Goal: Task Accomplishment & Management: Manage account settings

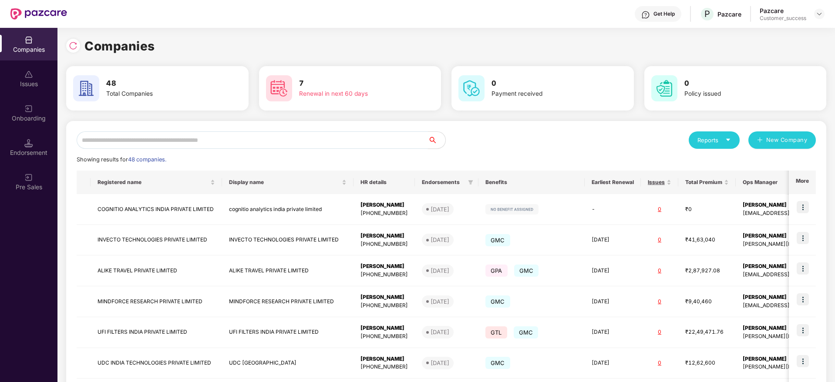
click at [243, 144] on input "text" at bounding box center [252, 140] width 351 height 17
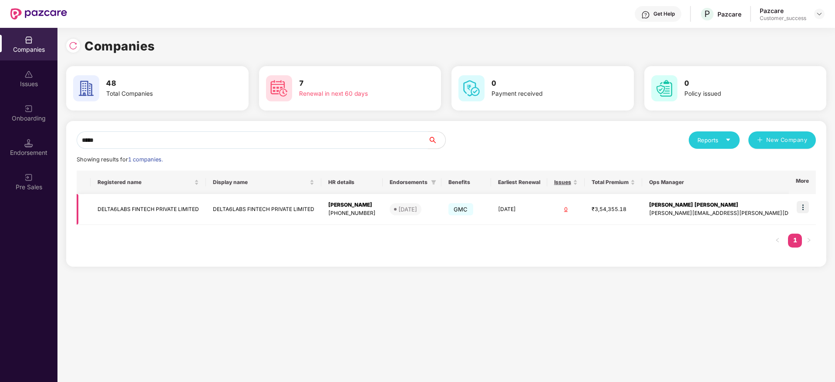
type input "*****"
click at [804, 203] on img at bounding box center [803, 207] width 12 height 12
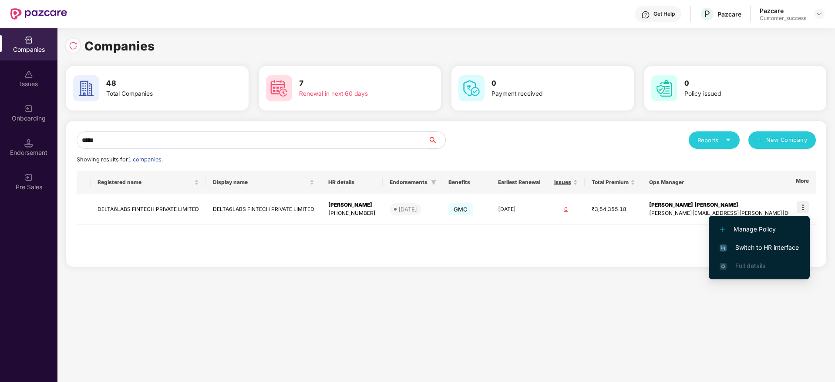
click at [752, 241] on li "Switch to HR interface" at bounding box center [759, 248] width 101 height 18
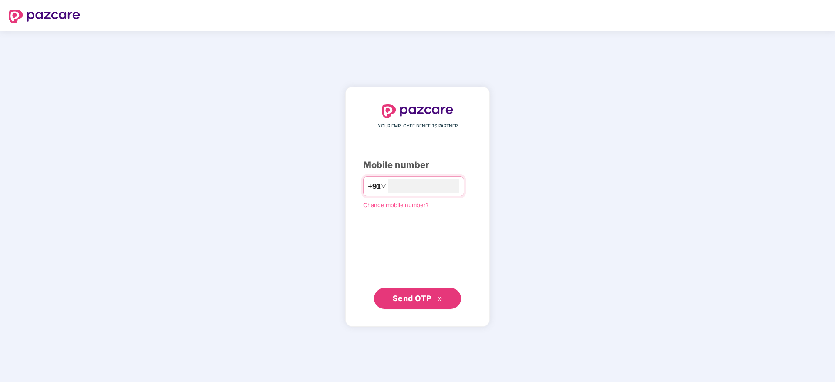
type input "**********"
click at [420, 303] on span "Send OTP" at bounding box center [418, 298] width 50 height 12
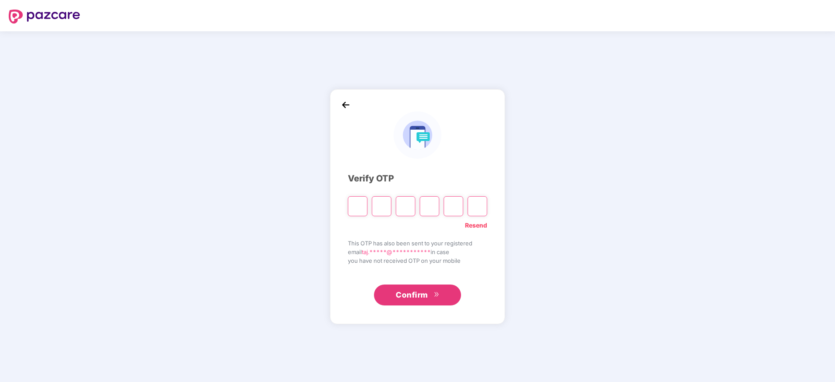
paste input "*"
type input "*"
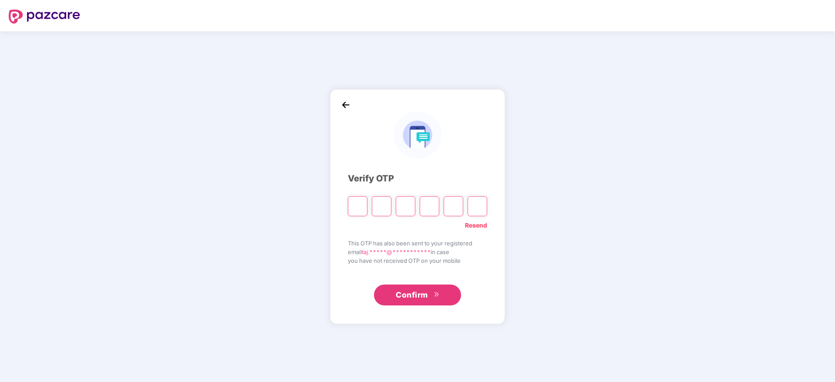
type input "*"
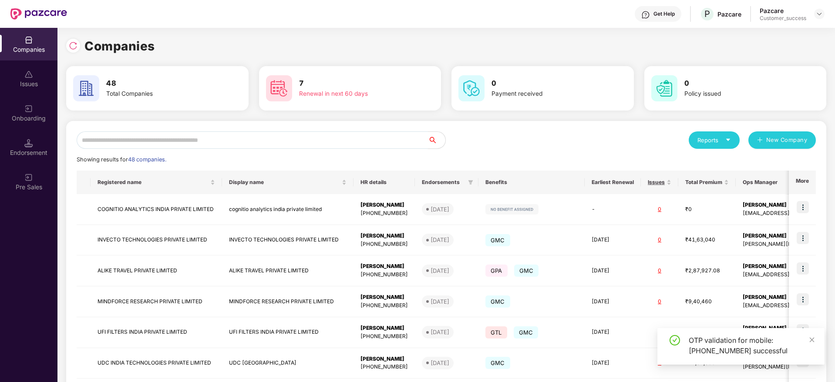
click at [186, 139] on input "text" at bounding box center [252, 140] width 351 height 17
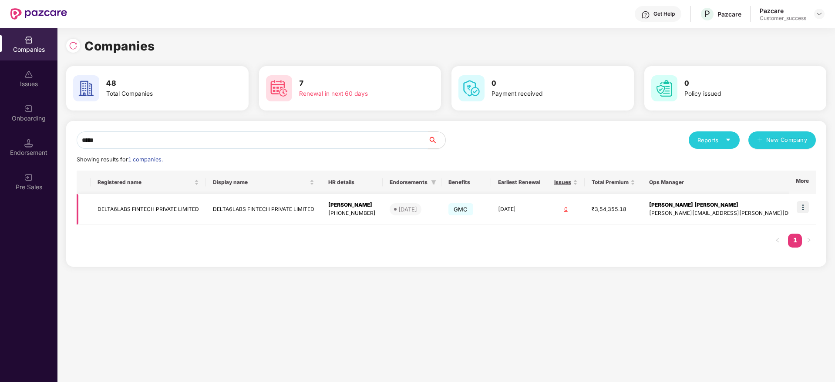
type input "*****"
click at [809, 206] on img at bounding box center [803, 207] width 12 height 12
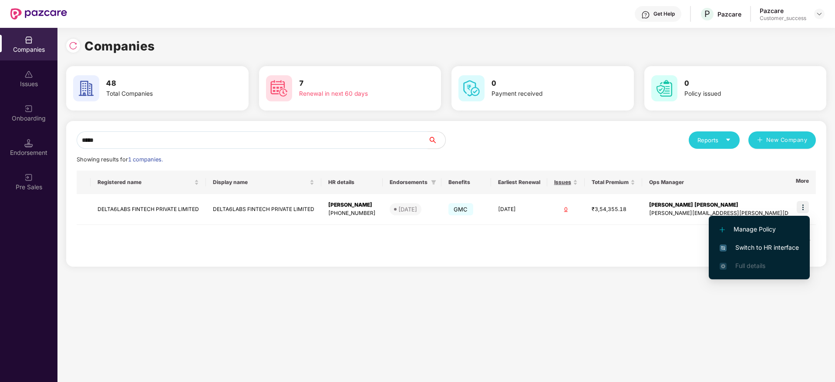
click at [774, 248] on span "Switch to HR interface" at bounding box center [759, 248] width 79 height 10
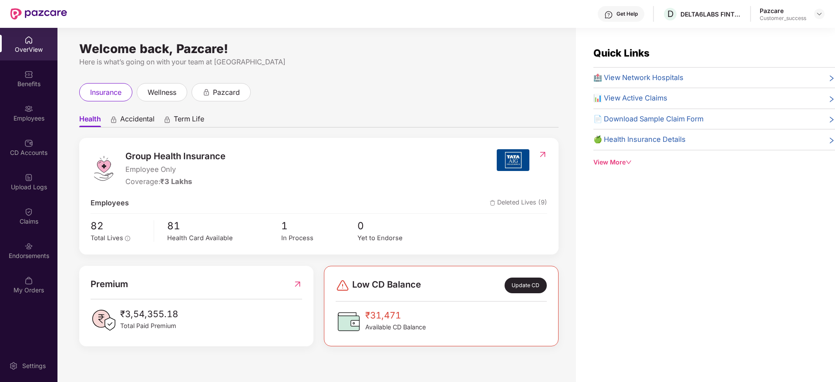
click at [31, 118] on div "Employees" at bounding box center [28, 118] width 57 height 9
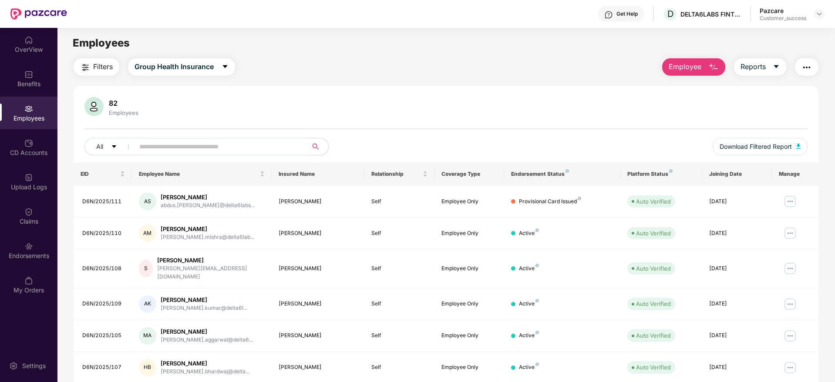
click at [803, 71] on img "button" at bounding box center [807, 67] width 10 height 10
click at [579, 97] on div "82 Employees" at bounding box center [445, 107] width 723 height 21
click at [25, 190] on div "Upload Logs" at bounding box center [28, 187] width 57 height 9
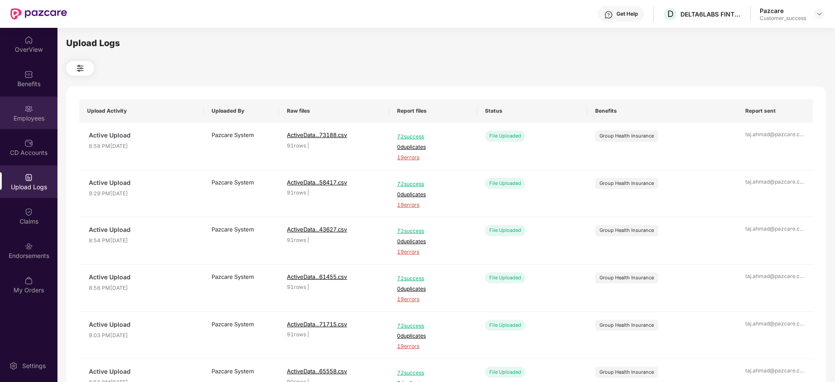
click at [40, 119] on div "Employees" at bounding box center [28, 118] width 57 height 9
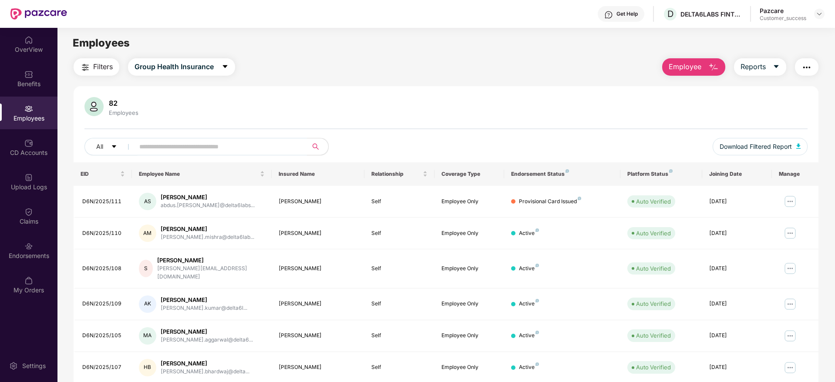
click at [817, 66] on button "button" at bounding box center [807, 66] width 24 height 17
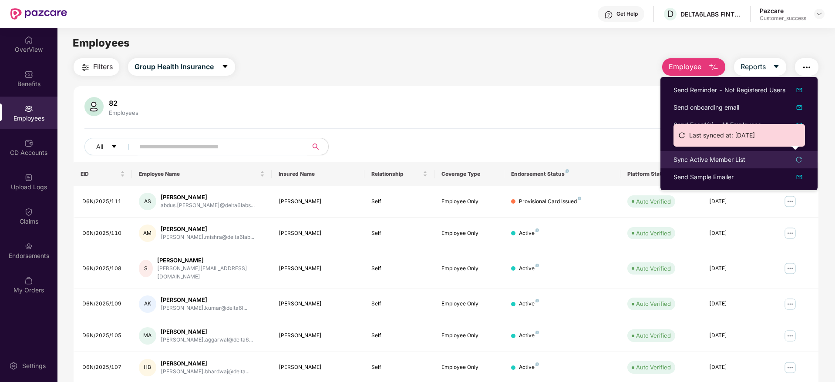
click at [735, 157] on div "Sync Active Member List" at bounding box center [710, 160] width 72 height 10
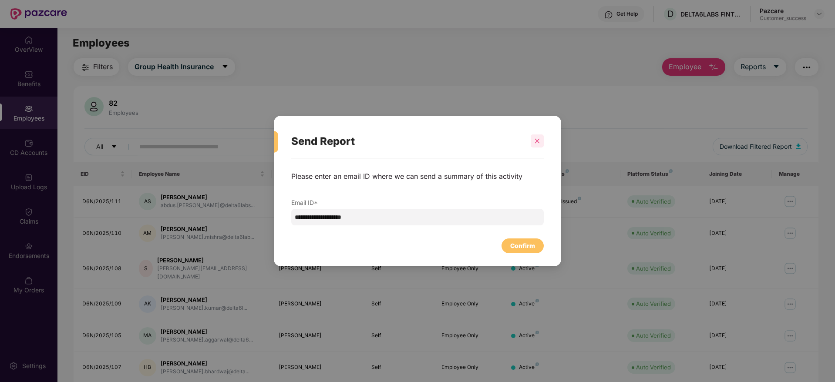
click at [535, 145] on div at bounding box center [537, 141] width 13 height 13
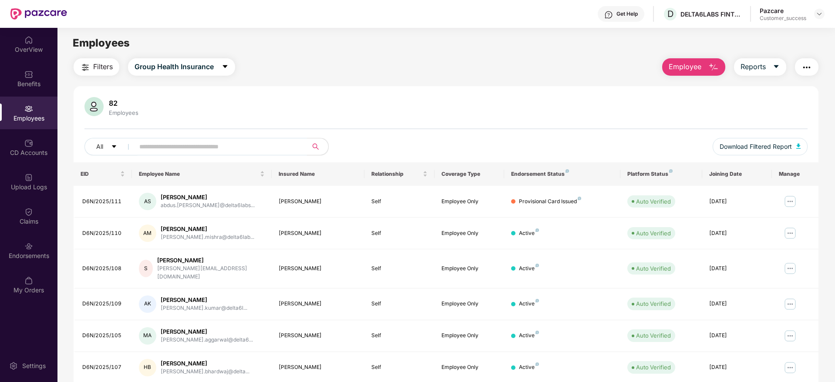
click at [805, 67] on img "button" at bounding box center [807, 67] width 10 height 10
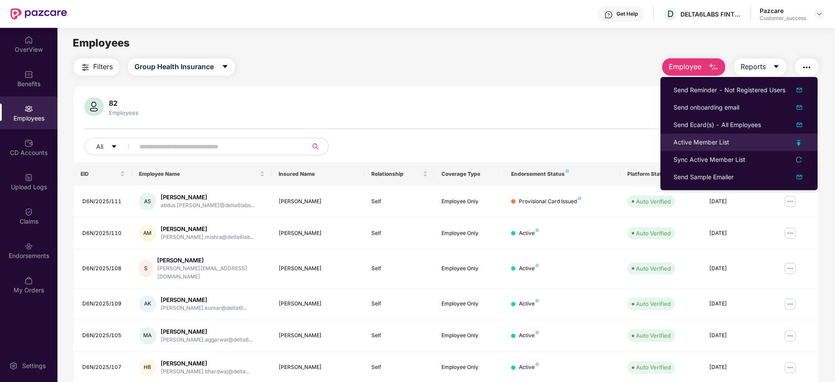
click at [727, 137] on li "Active Member List" at bounding box center [739, 142] width 157 height 17
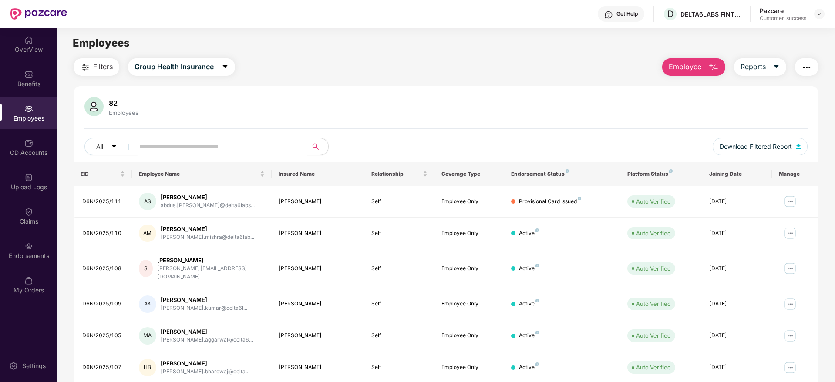
click at [806, 64] on img "button" at bounding box center [807, 67] width 10 height 10
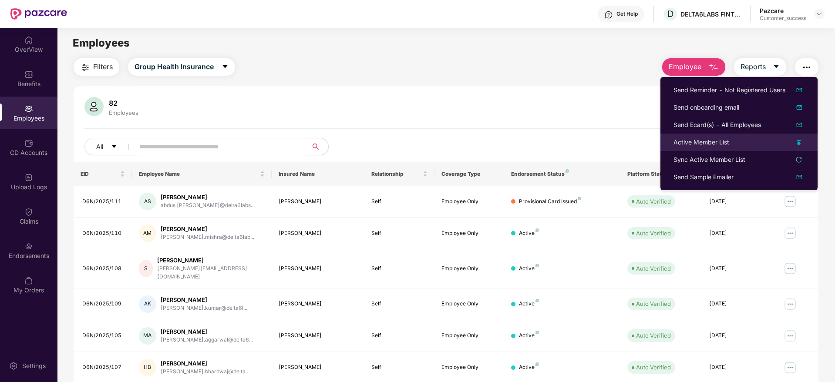
click at [726, 147] on div "Active Member List" at bounding box center [702, 143] width 56 height 10
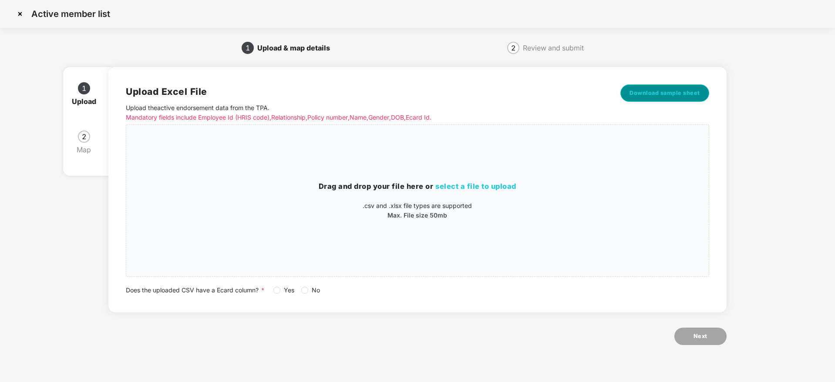
click at [669, 99] on button "Download sample sheet" at bounding box center [665, 92] width 89 height 17
click at [23, 15] on img at bounding box center [20, 14] width 14 height 14
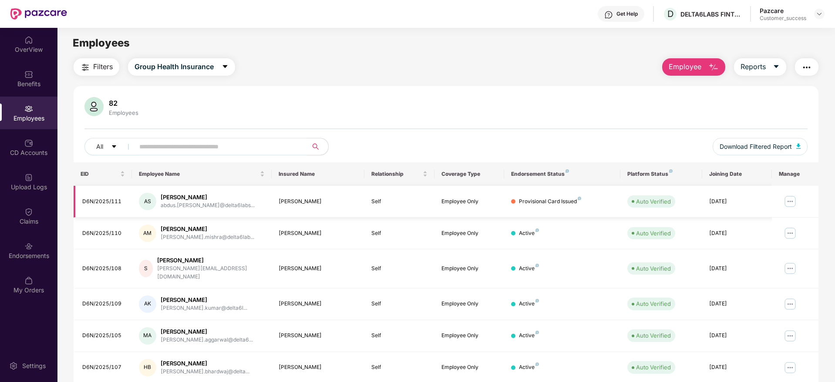
click at [791, 199] on img at bounding box center [790, 202] width 14 height 14
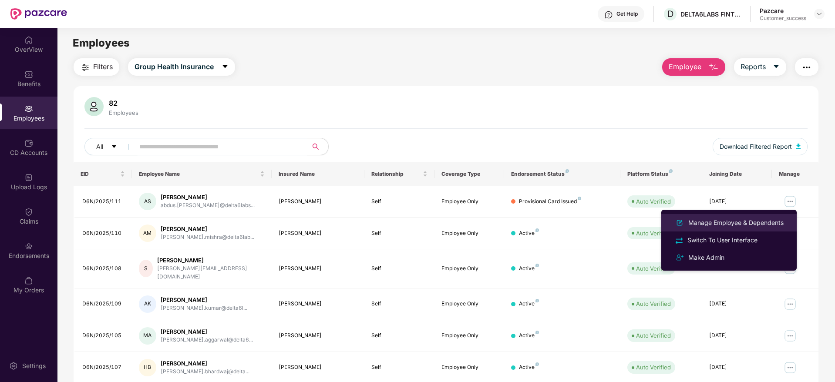
click at [740, 218] on div "Manage Employee & Dependents" at bounding box center [736, 223] width 99 height 10
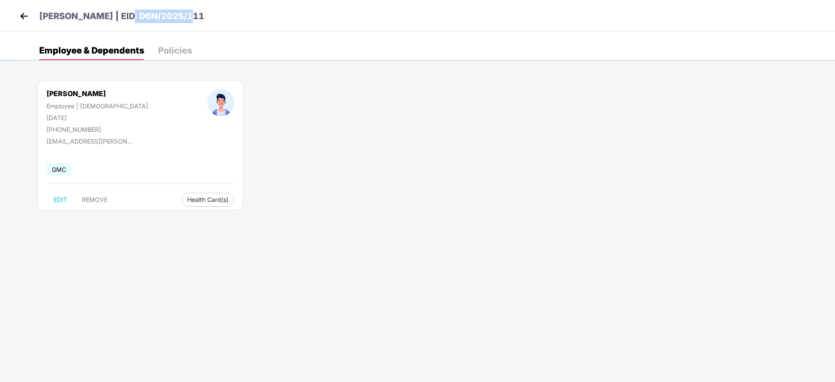
drag, startPoint x: 197, startPoint y: 12, endPoint x: 127, endPoint y: 16, distance: 70.2
click at [127, 16] on div "[PERSON_NAME] | EID: D6N/2025/111" at bounding box center [417, 15] width 835 height 31
copy p "D6N/2025/111"
click at [165, 44] on div "Policies" at bounding box center [175, 50] width 34 height 19
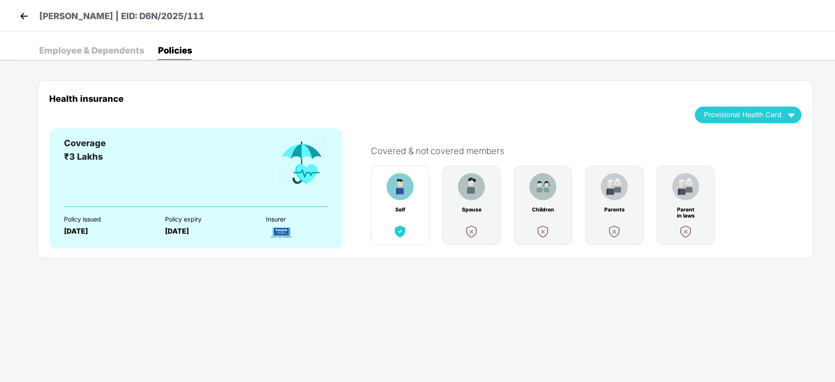
click at [26, 14] on img at bounding box center [23, 16] width 13 height 13
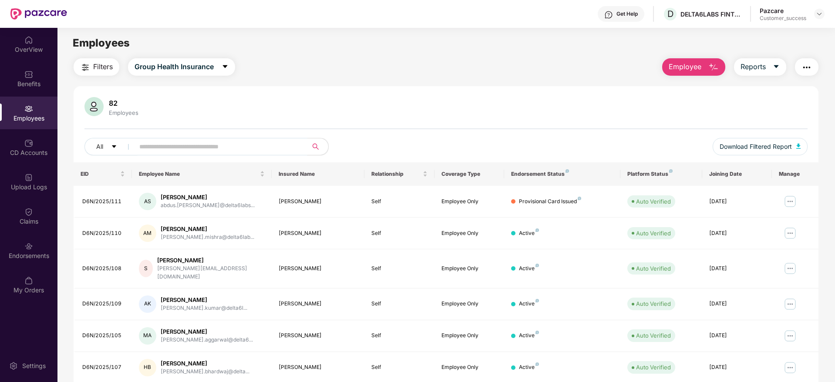
click at [235, 148] on input "text" at bounding box center [217, 146] width 156 height 13
click at [788, 201] on img at bounding box center [790, 202] width 14 height 14
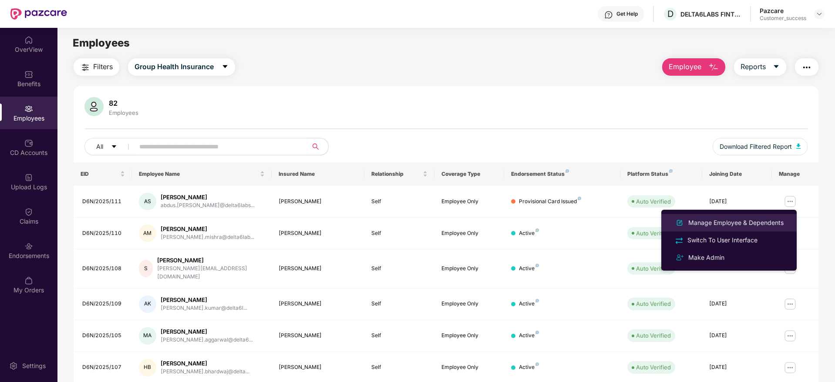
click at [747, 222] on div "Manage Employee & Dependents" at bounding box center [736, 223] width 99 height 10
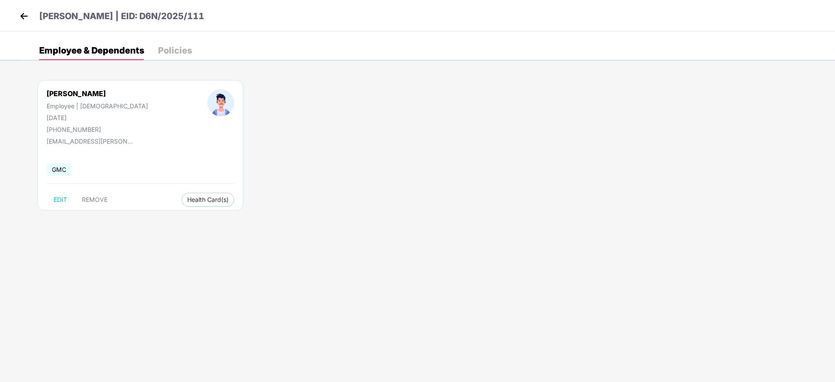
click at [30, 14] on img at bounding box center [23, 16] width 13 height 13
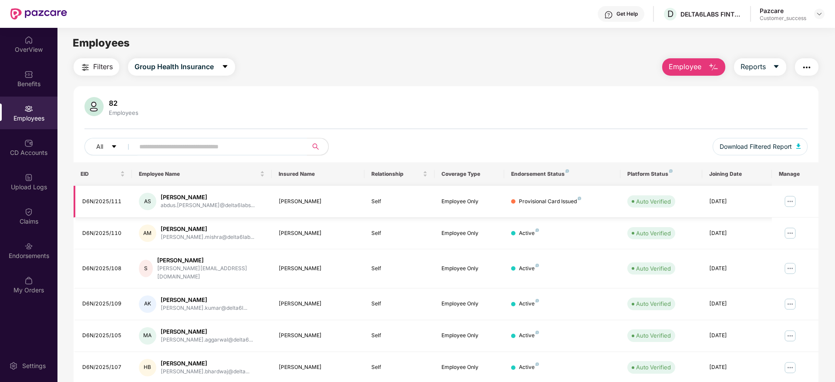
click at [790, 202] on img at bounding box center [790, 202] width 14 height 14
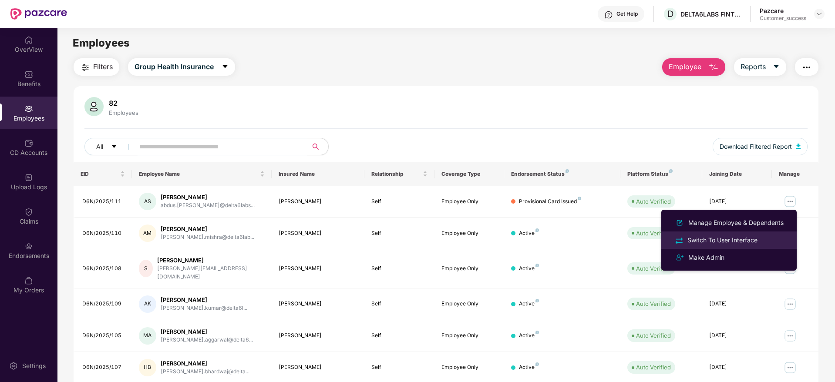
click at [735, 243] on div "Switch To User Interface" at bounding box center [723, 241] width 74 height 10
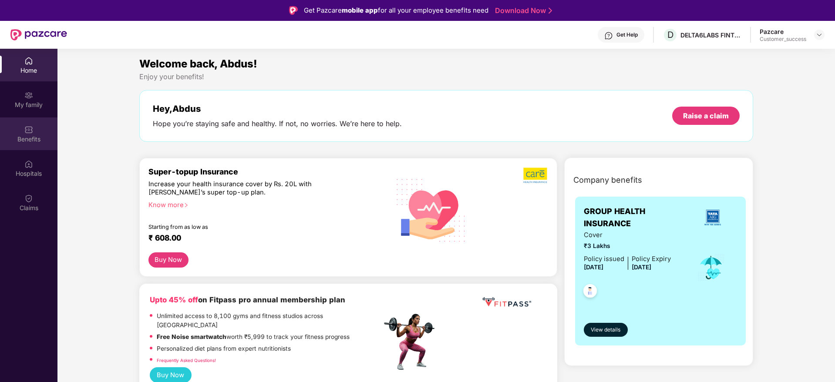
click at [31, 135] on div "Benefits" at bounding box center [28, 139] width 57 height 9
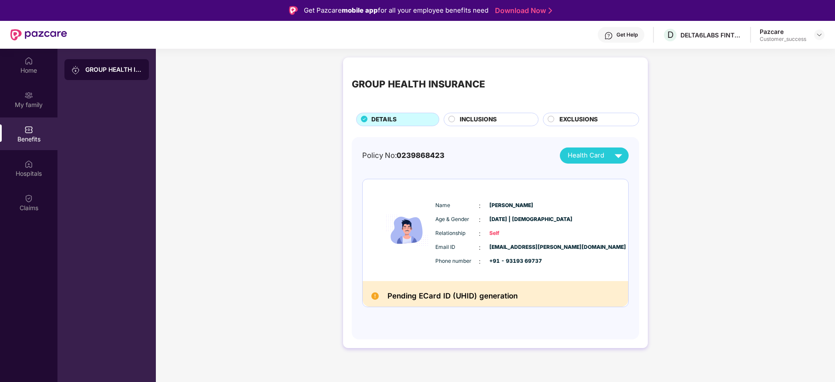
click at [456, 120] on div "INCLUSIONS" at bounding box center [495, 120] width 78 height 11
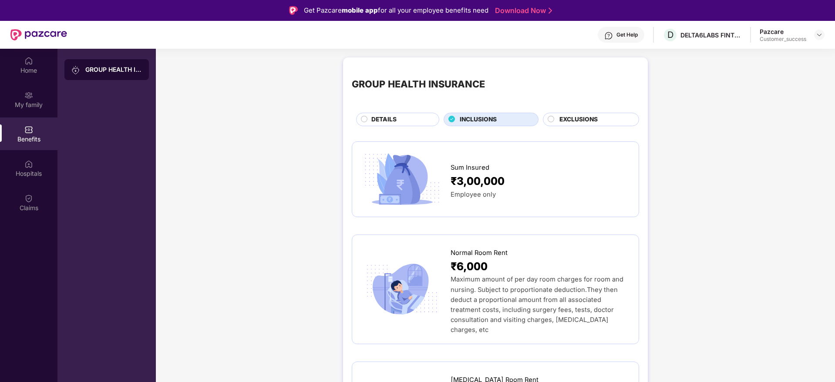
click at [368, 117] on div "DETAILS" at bounding box center [400, 120] width 67 height 11
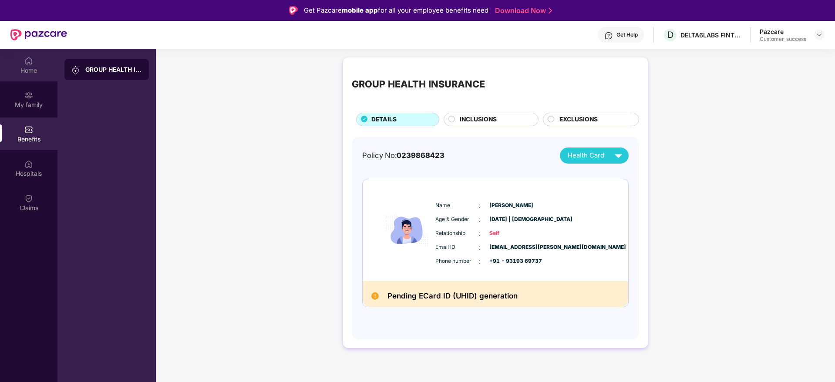
click at [27, 69] on div "Home" at bounding box center [28, 70] width 57 height 9
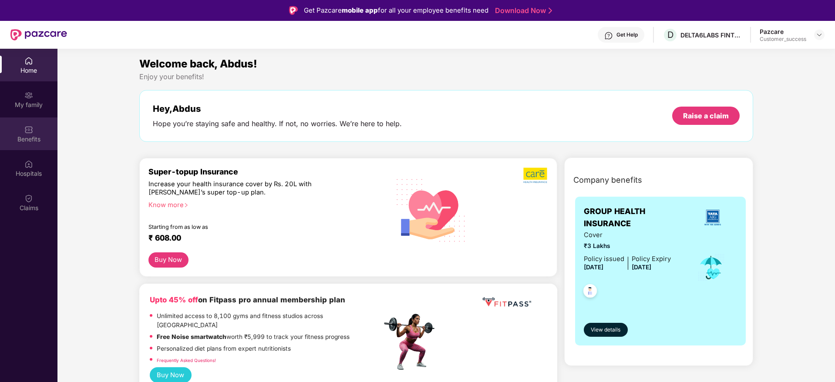
click at [27, 143] on div "Benefits" at bounding box center [28, 139] width 57 height 9
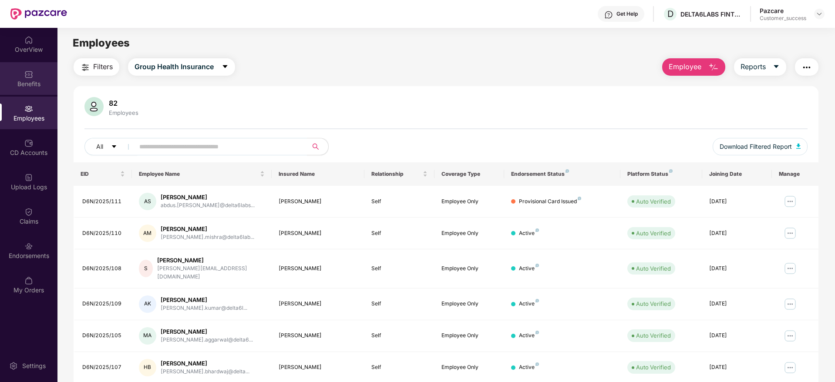
click at [39, 82] on div "Benefits" at bounding box center [28, 84] width 57 height 9
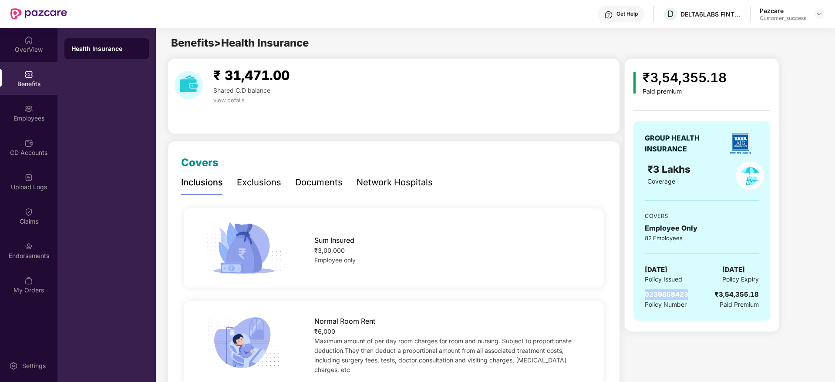
drag, startPoint x: 690, startPoint y: 294, endPoint x: 641, endPoint y: 296, distance: 48.4
click at [641, 296] on div "GROUP HEALTH INSURANCE ₹3 Lakhs Coverage COVERS Employee Only 82 Employees [DAT…" at bounding box center [702, 220] width 137 height 199
copy span "0239868423"
click at [641, 296] on div "GROUP HEALTH INSURANCE ₹3 Lakhs Coverage COVERS Employee Only 82 Employees [DAT…" at bounding box center [702, 220] width 137 height 199
click at [13, 113] on div "Employees" at bounding box center [28, 113] width 57 height 33
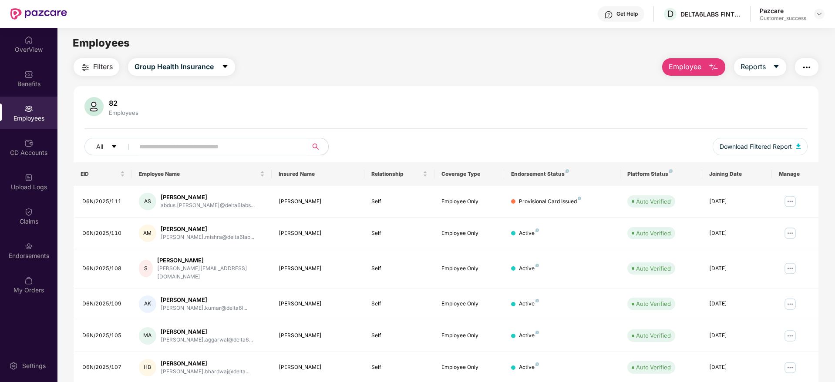
click at [814, 65] on button "button" at bounding box center [807, 66] width 24 height 17
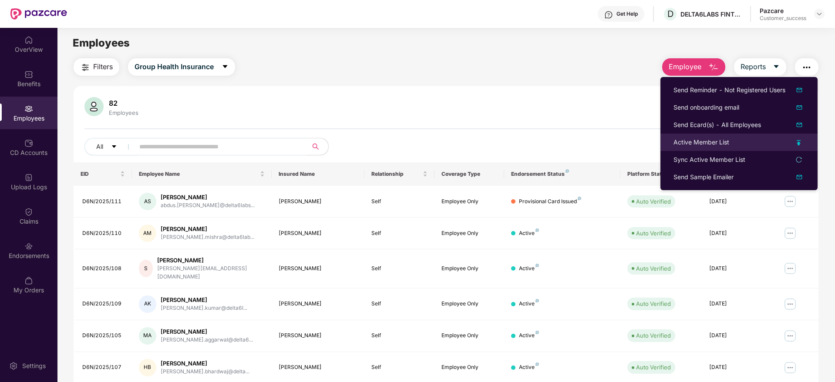
click at [729, 142] on div "Active Member List" at bounding box center [702, 143] width 56 height 10
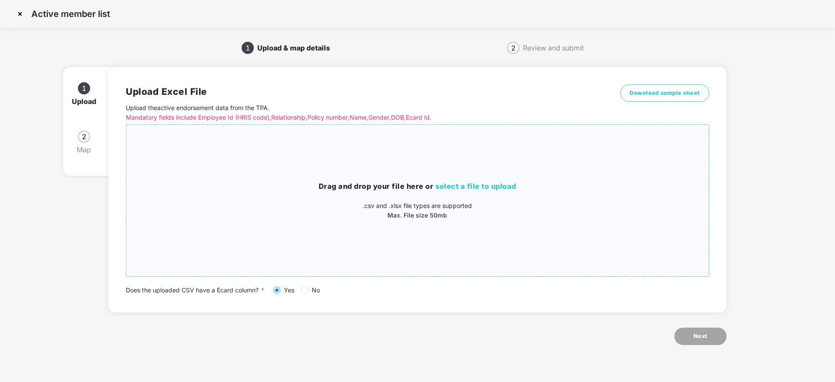
click at [480, 182] on span "select a file to upload" at bounding box center [475, 186] width 81 height 9
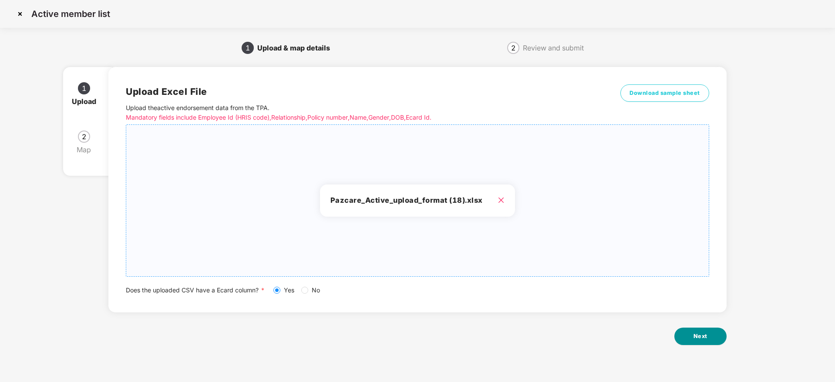
click at [694, 337] on span "Next" at bounding box center [701, 336] width 14 height 9
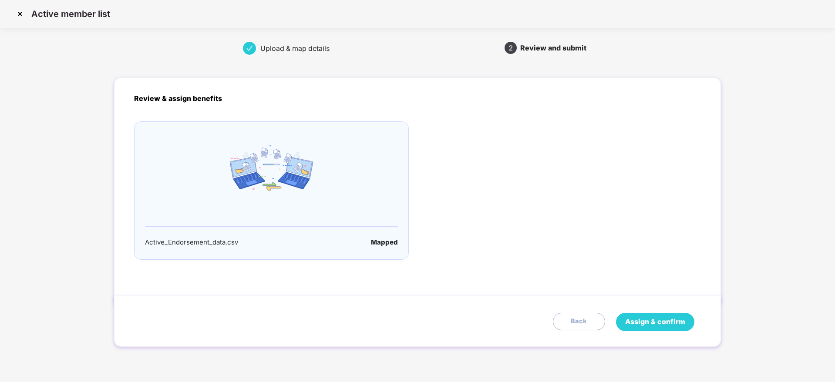
click at [657, 319] on span "Assign & confirm" at bounding box center [655, 322] width 60 height 11
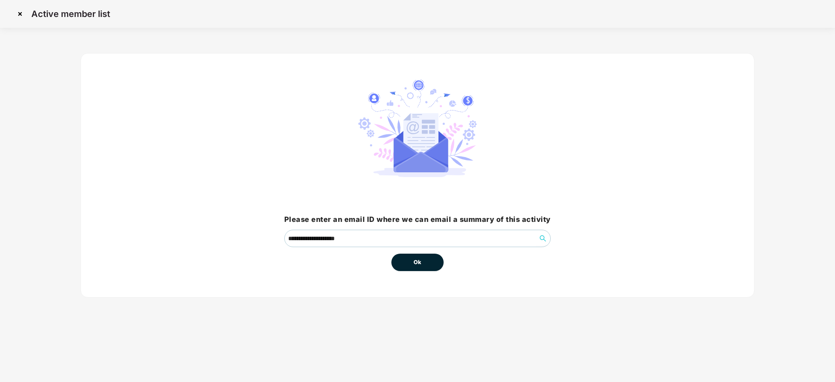
click at [418, 265] on span "Ok" at bounding box center [418, 262] width 8 height 9
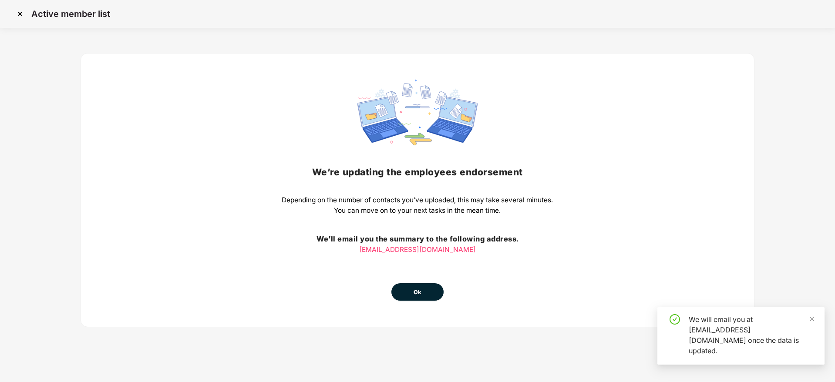
click at [427, 297] on button "Ok" at bounding box center [417, 291] width 52 height 17
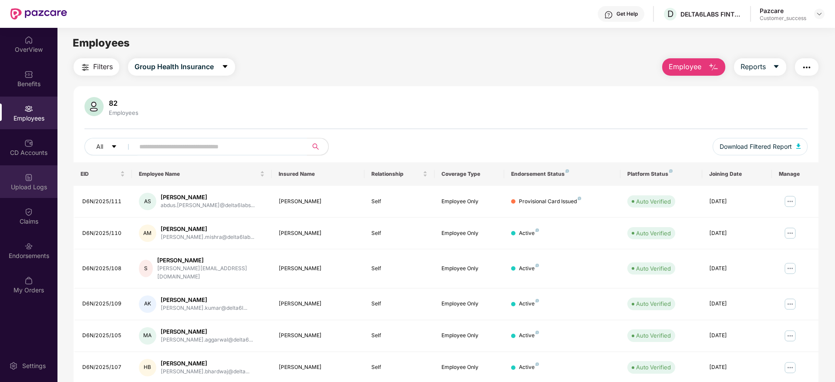
click at [35, 184] on div "Upload Logs" at bounding box center [28, 187] width 57 height 9
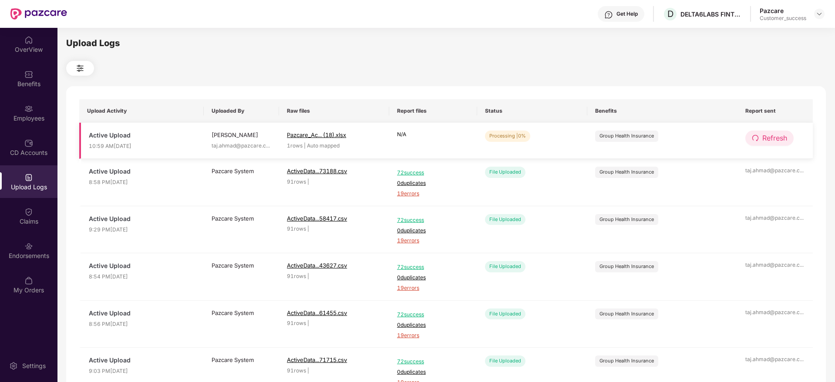
click at [762, 144] on button "Refresh" at bounding box center [770, 138] width 48 height 15
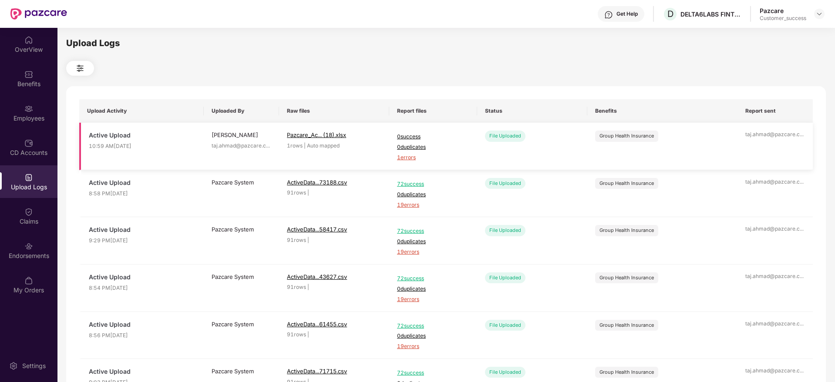
click at [410, 158] on span "1 errors" at bounding box center [433, 158] width 72 height 8
click at [24, 78] on img at bounding box center [28, 74] width 9 height 9
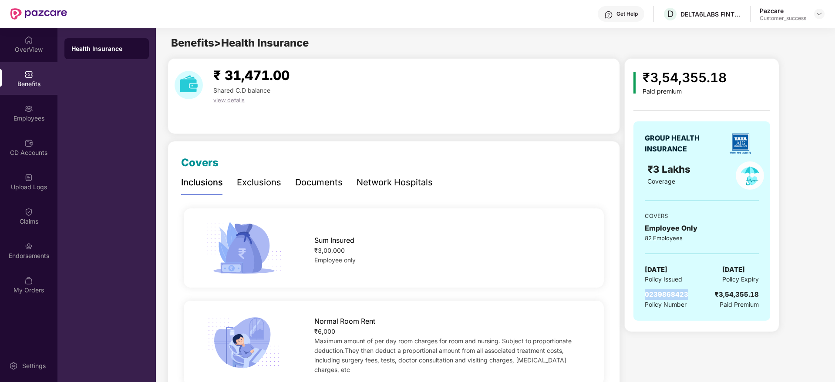
drag, startPoint x: 689, startPoint y: 294, endPoint x: 643, endPoint y: 298, distance: 46.3
click at [643, 298] on div "GROUP HEALTH INSURANCE ₹3 Lakhs Coverage COVERS Employee Only 82 Employees [DAT…" at bounding box center [702, 220] width 137 height 199
copy span "0239868423"
click at [34, 116] on div "Employees" at bounding box center [28, 118] width 57 height 9
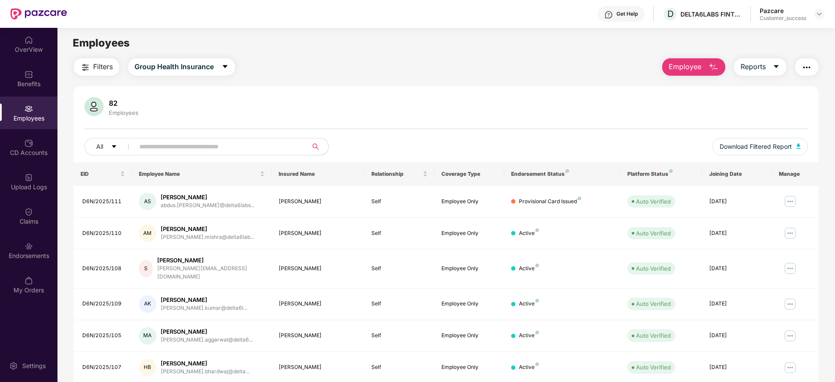
click at [809, 69] on img "button" at bounding box center [807, 67] width 10 height 10
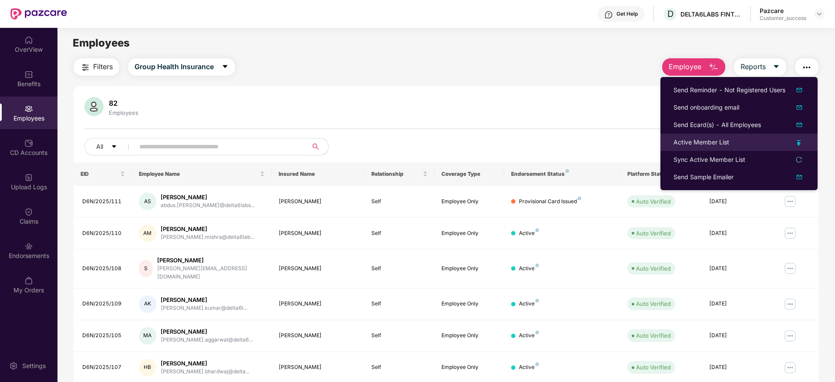
click at [735, 140] on div "Active Member List" at bounding box center [739, 143] width 131 height 10
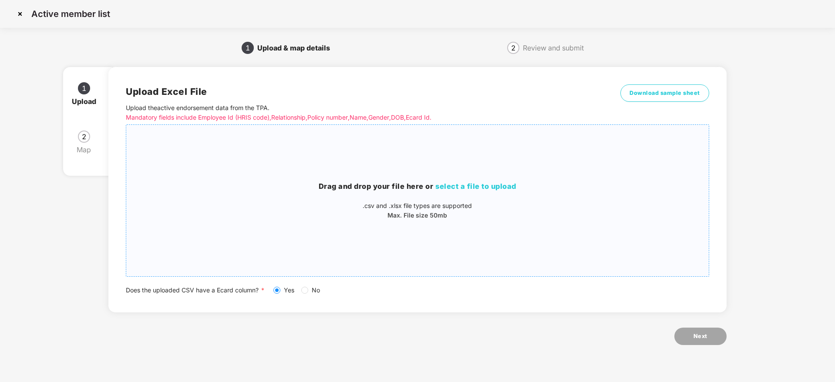
click at [475, 179] on div "Drag and drop your file here or select a file to upload .csv and .xlsx file typ…" at bounding box center [417, 201] width 582 height 138
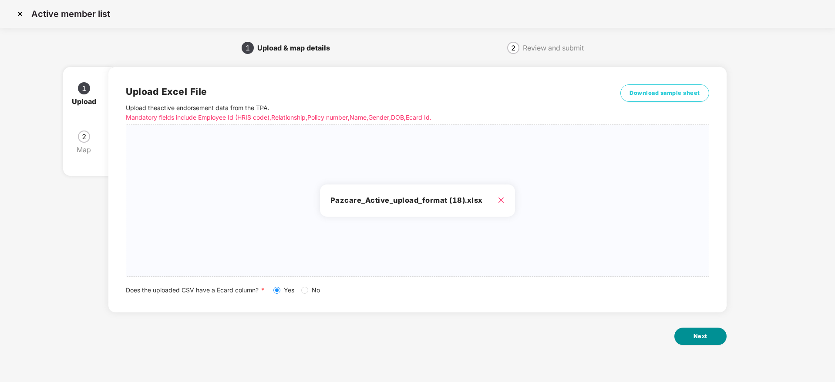
click at [706, 338] on span "Next" at bounding box center [701, 336] width 14 height 9
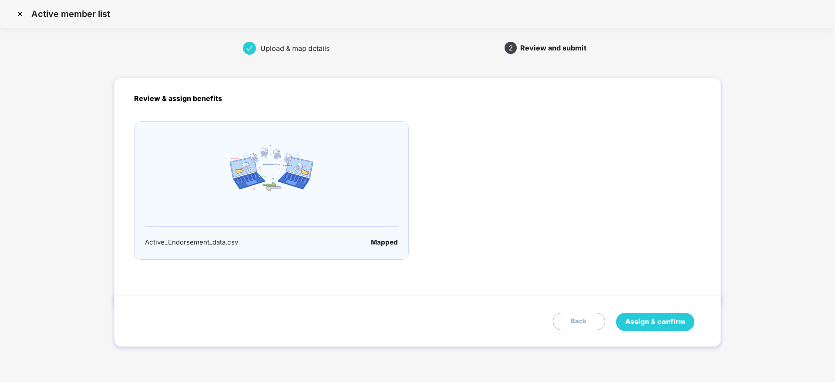
click at [664, 318] on span "Assign & confirm" at bounding box center [655, 322] width 60 height 11
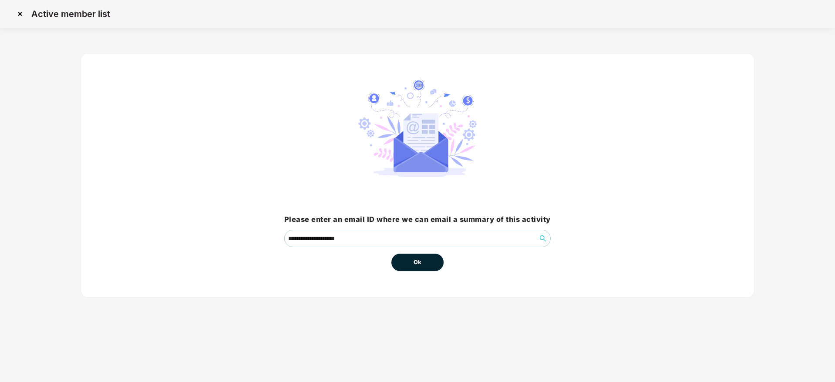
click at [418, 268] on button "Ok" at bounding box center [417, 262] width 52 height 17
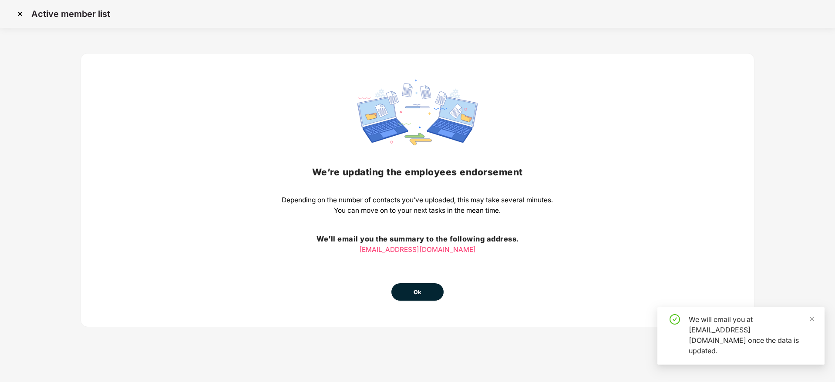
click at [425, 290] on button "Ok" at bounding box center [417, 291] width 52 height 17
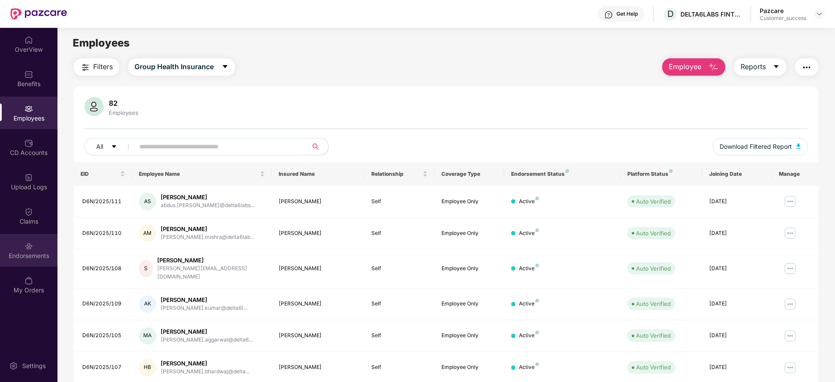
click at [34, 249] on div "Endorsements" at bounding box center [28, 250] width 57 height 33
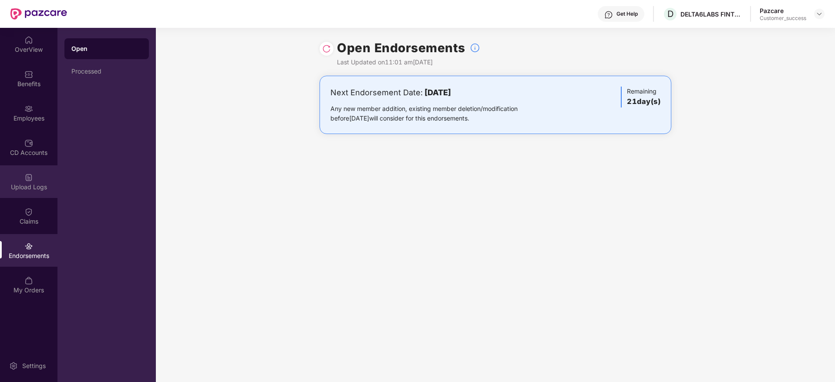
click at [33, 192] on div "Upload Logs" at bounding box center [28, 181] width 57 height 33
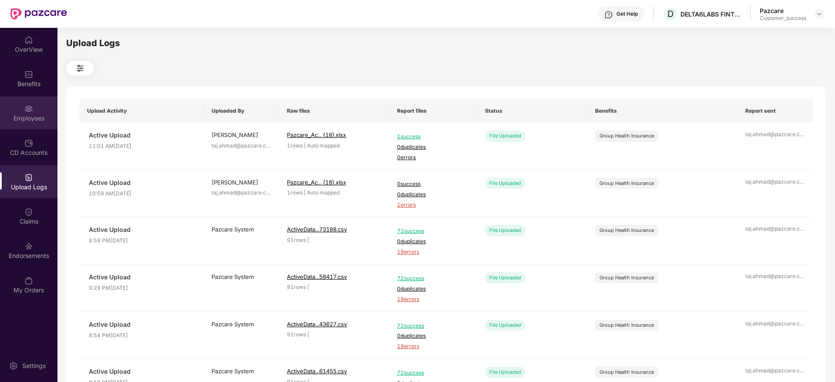
click at [43, 114] on div "Employees" at bounding box center [28, 118] width 57 height 9
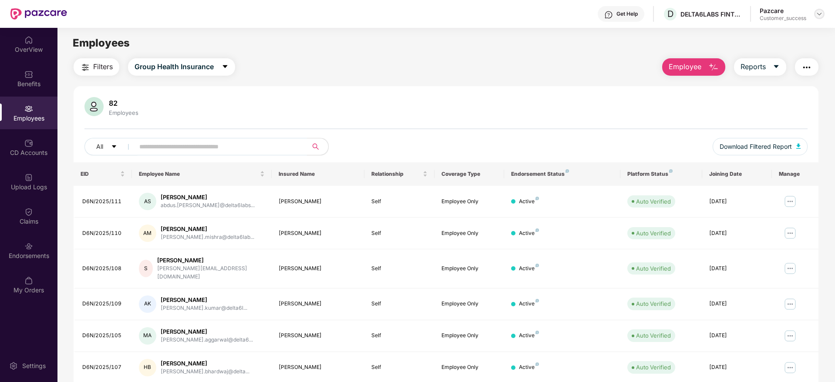
click at [824, 12] on div at bounding box center [819, 14] width 10 height 10
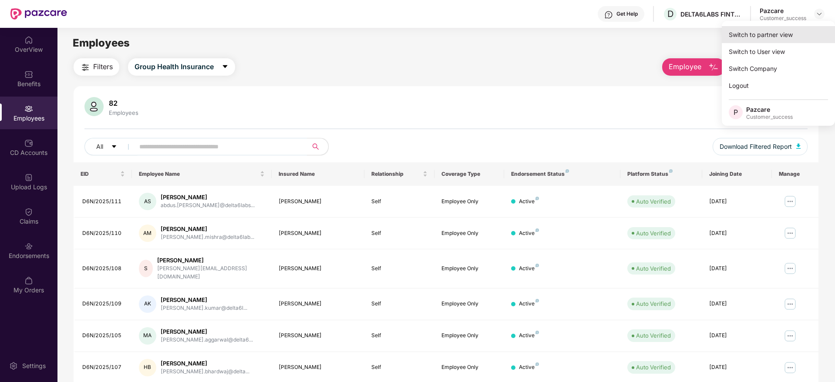
click at [769, 35] on div "Switch to partner view" at bounding box center [778, 34] width 113 height 17
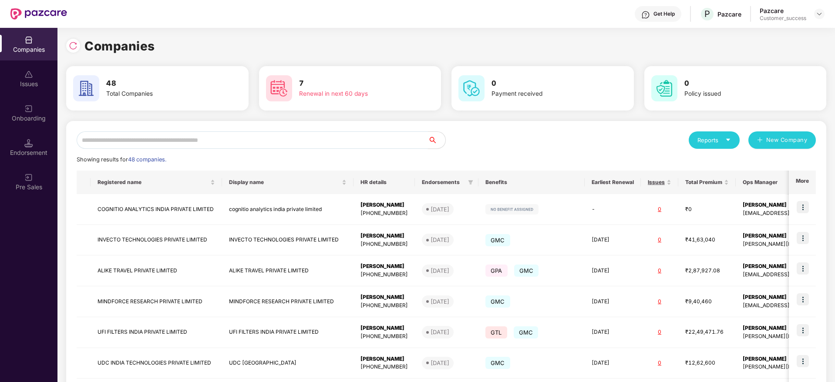
click at [297, 135] on input "text" at bounding box center [252, 140] width 351 height 17
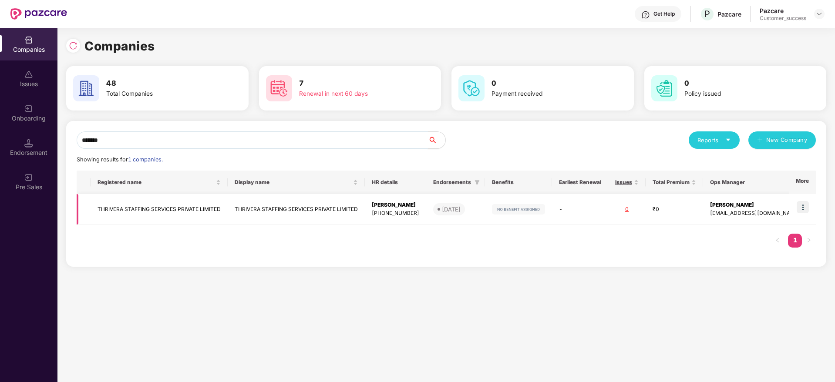
type input "*******"
click at [184, 208] on td "THRIVERA STAFFING SERVICES PRIVATE LIMITED" at bounding box center [159, 209] width 137 height 31
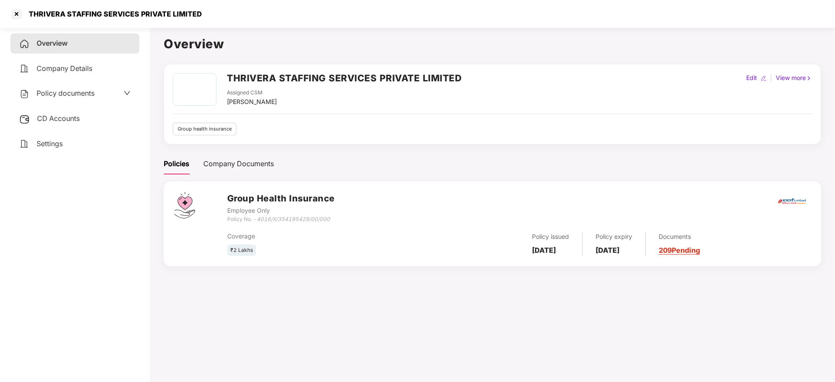
click at [57, 118] on span "CD Accounts" at bounding box center [58, 118] width 43 height 9
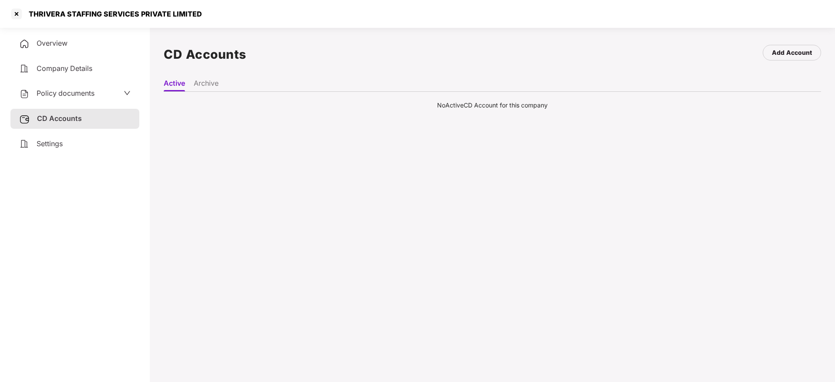
click at [206, 85] on li "Archive" at bounding box center [206, 85] width 25 height 13
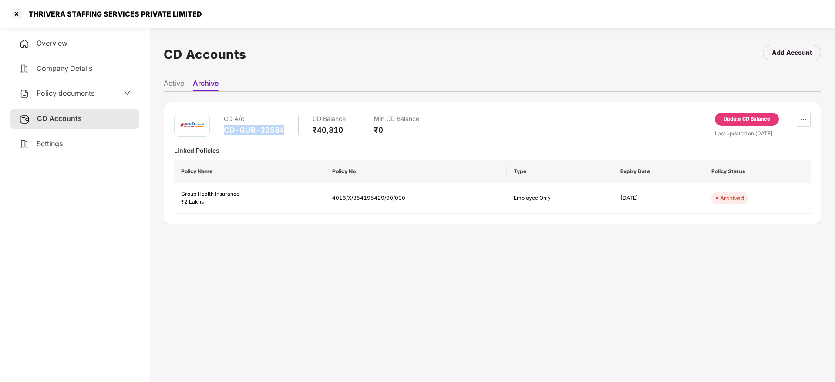
drag, startPoint x: 283, startPoint y: 131, endPoint x: 224, endPoint y: 133, distance: 59.7
click at [224, 133] on div "CD-GUR-32584" at bounding box center [254, 130] width 61 height 10
copy div "CD-GUR-32584"
drag, startPoint x: 327, startPoint y: 199, endPoint x: 426, endPoint y: 199, distance: 98.9
click at [426, 199] on td "4016/X/354195429/00/000" at bounding box center [416, 198] width 182 height 31
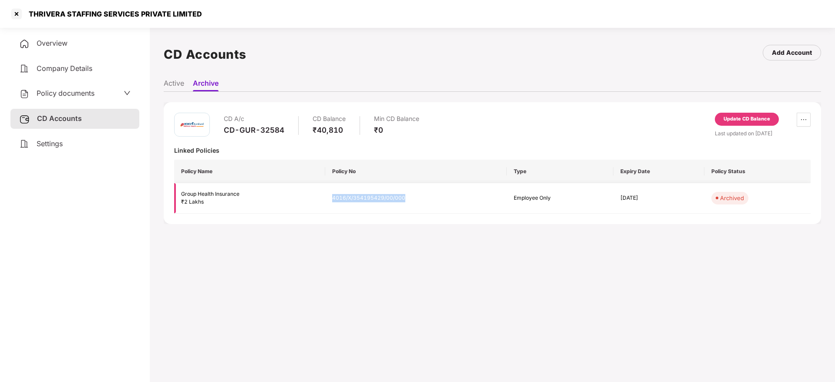
copy td "4016/X/354195429/00/000"
drag, startPoint x: 291, startPoint y: 128, endPoint x: 226, endPoint y: 130, distance: 65.8
click at [226, 130] on div "CD A/c CD-GUR-32584 CD Balance ₹40,810 Min CD Balance ₹0" at bounding box center [322, 125] width 196 height 25
copy div "CD-GUR-32584"
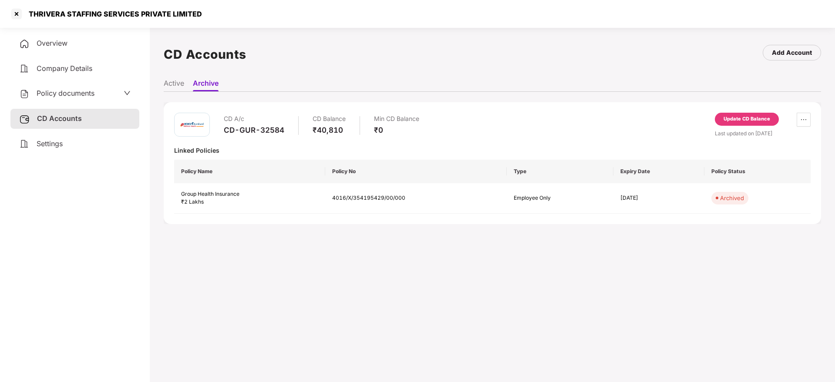
click at [491, 54] on div "CD Accounts Add Account" at bounding box center [493, 54] width 658 height 40
